Goal: Task Accomplishment & Management: Use online tool/utility

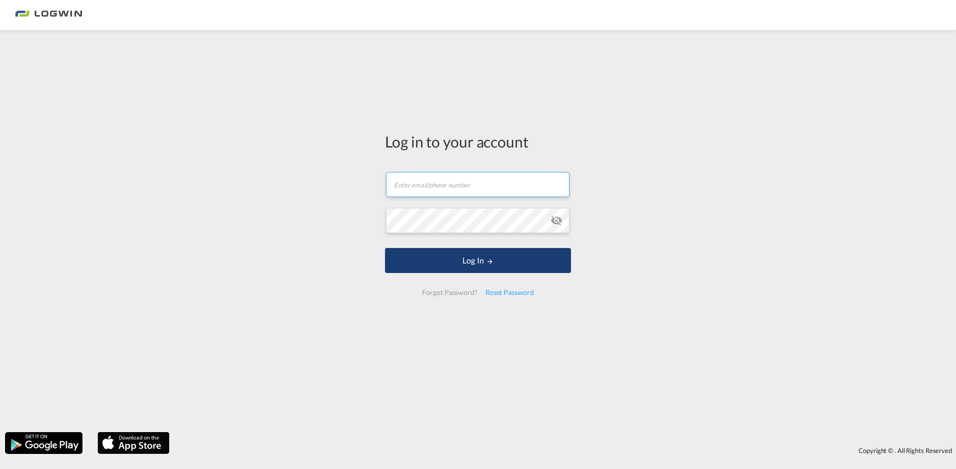
type input "[PERSON_NAME][EMAIL_ADDRESS][PERSON_NAME][DOMAIN_NAME]"
click at [461, 256] on button "Log In" at bounding box center [478, 260] width 186 height 25
